Goal: Find contact information: Find contact information

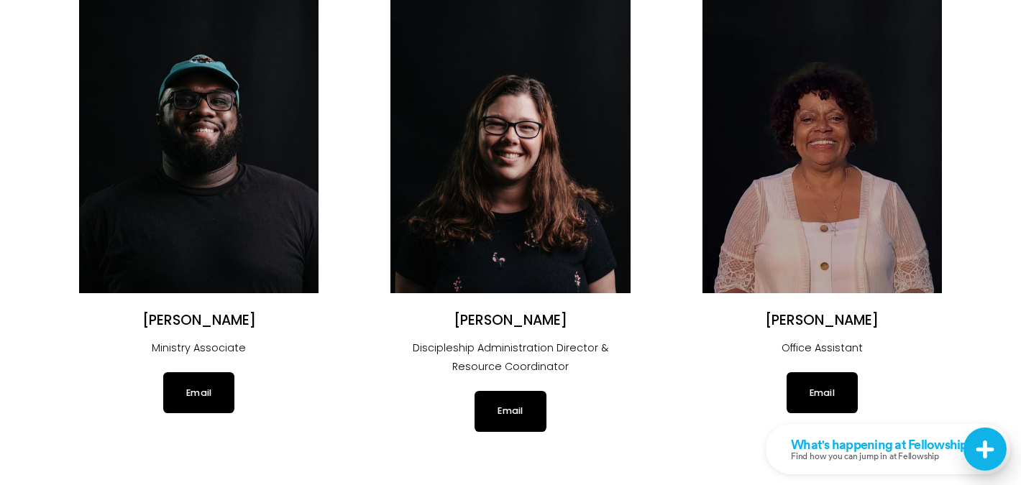
scroll to position [1223, 0]
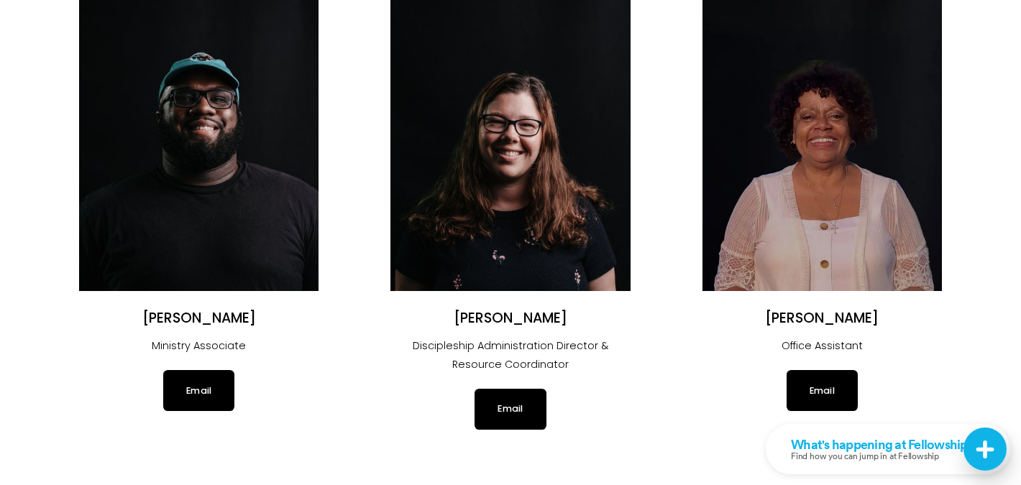
click at [207, 370] on link "Email" at bounding box center [198, 390] width 71 height 40
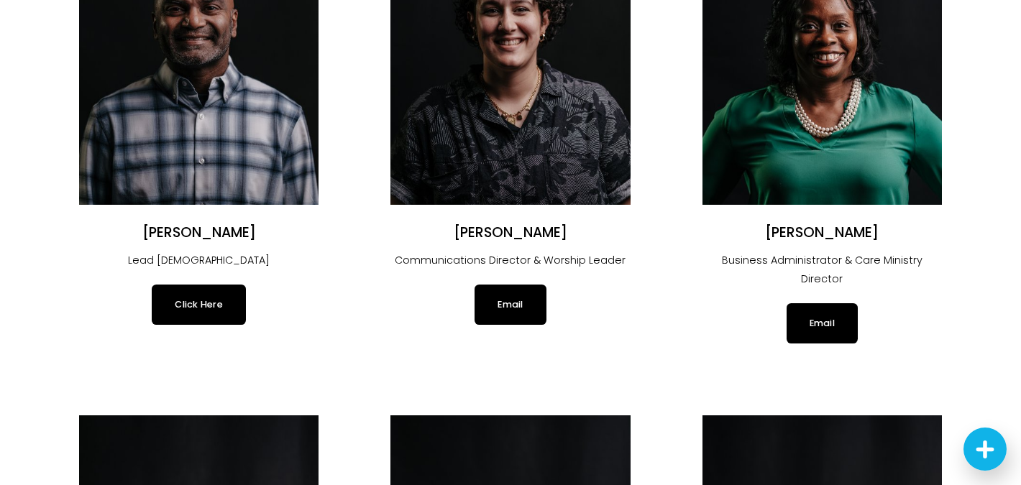
scroll to position [272, 0]
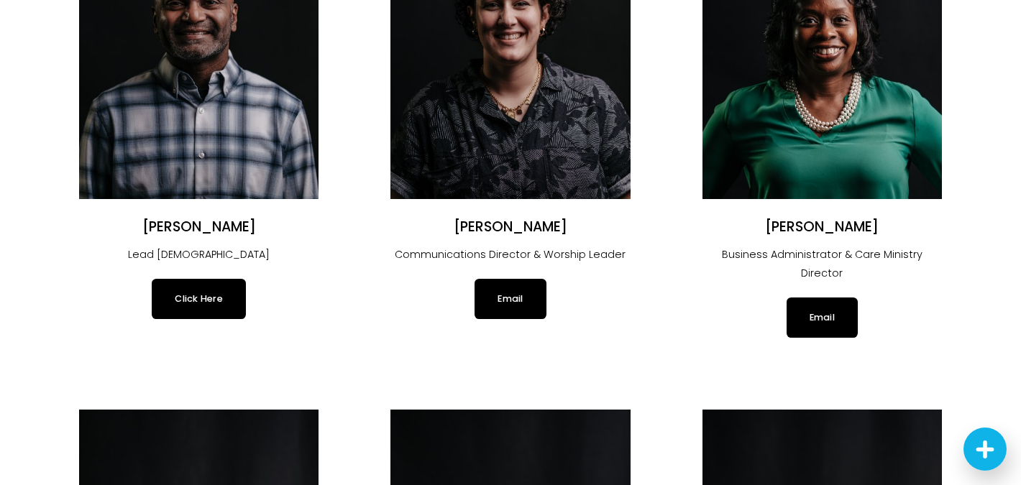
click at [512, 298] on link "Email" at bounding box center [509, 299] width 71 height 40
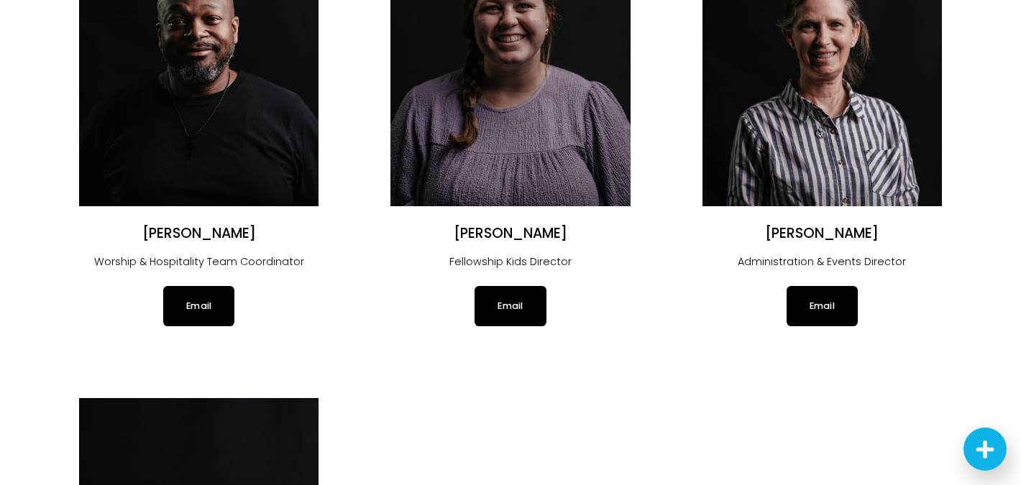
scroll to position [2354, 0]
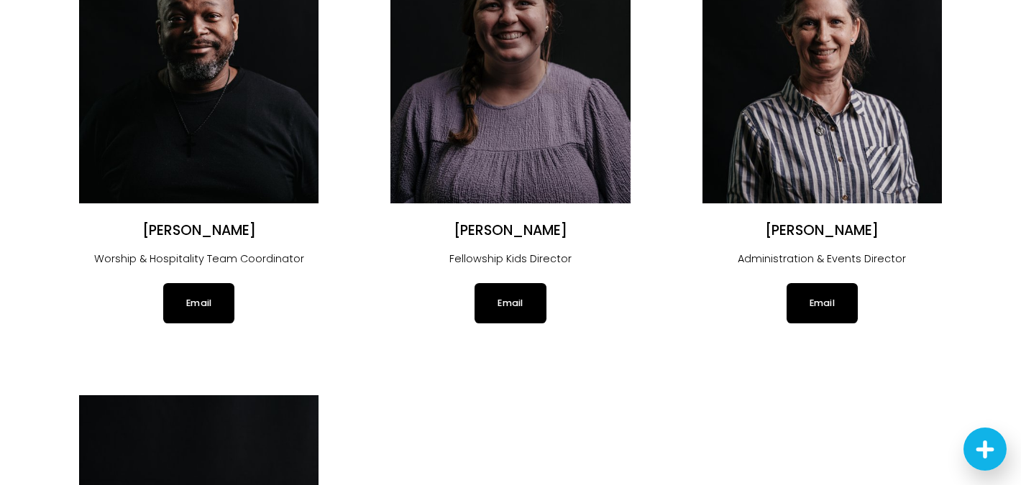
click at [819, 288] on link "Email" at bounding box center [821, 303] width 71 height 40
